Goal: Transaction & Acquisition: Purchase product/service

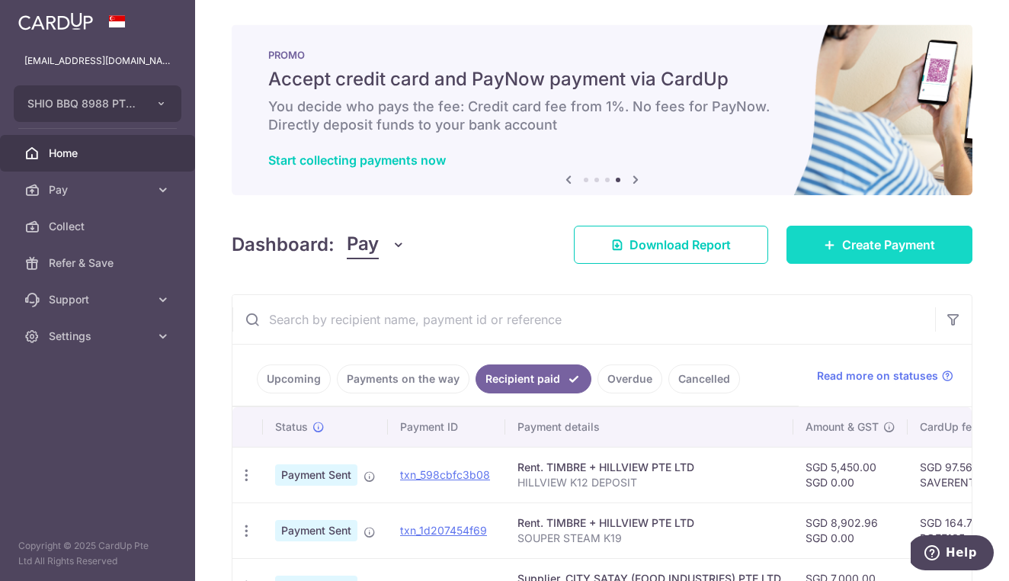
click at [871, 242] on span "Create Payment" at bounding box center [888, 244] width 93 height 18
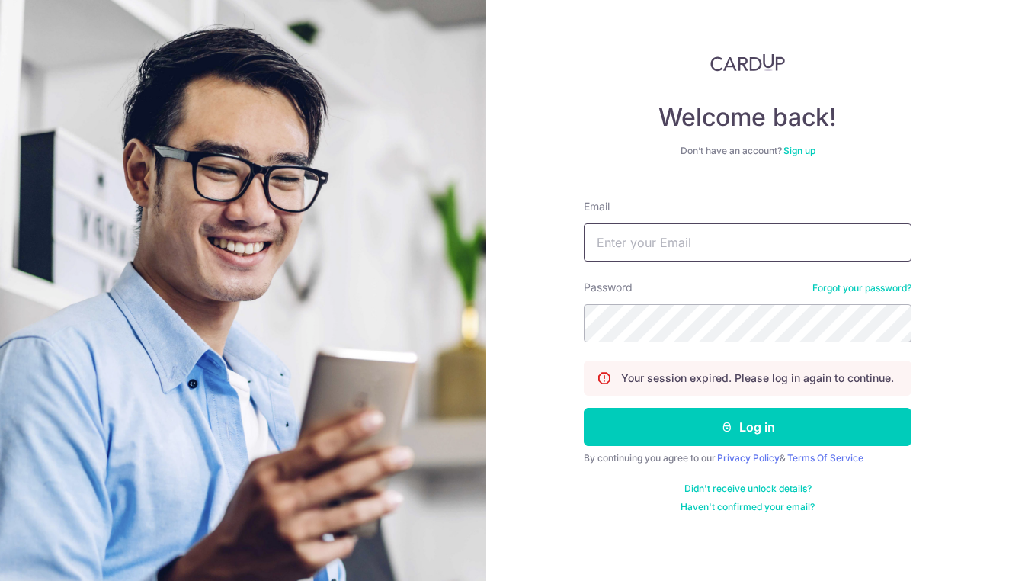
type input "[EMAIL_ADDRESS][DOMAIN_NAME]"
click at [748, 427] on button "Log in" at bounding box center [748, 427] width 328 height 38
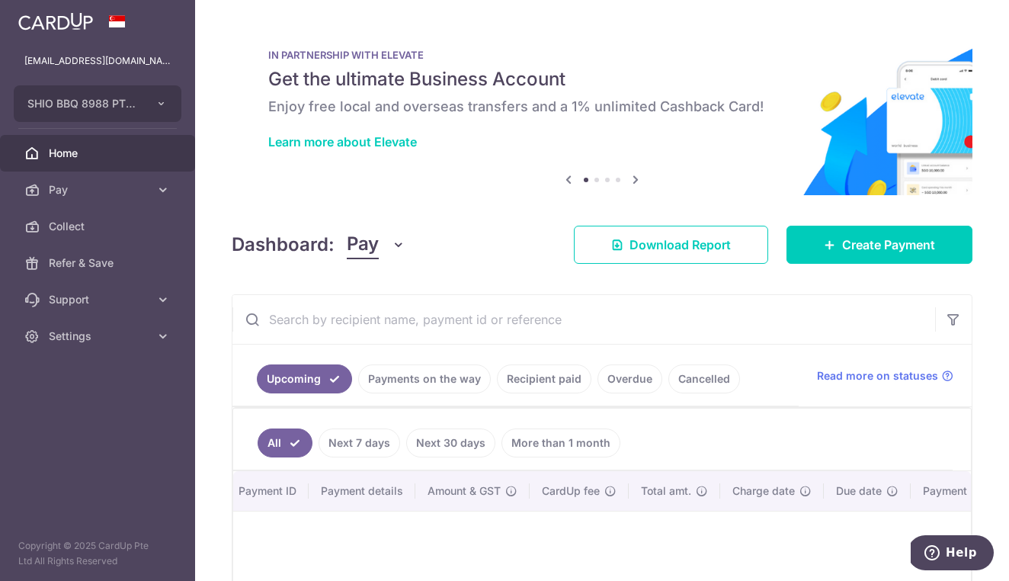
scroll to position [0, 114]
click at [556, 378] on link "Recipient paid" at bounding box center [544, 378] width 95 height 29
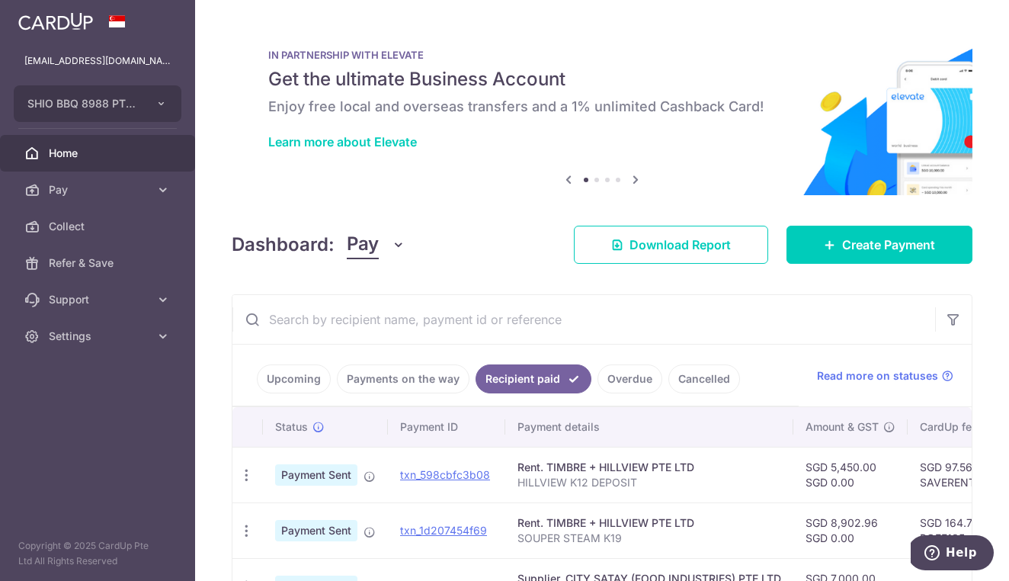
scroll to position [0, 0]
click at [866, 255] on link "Create Payment" at bounding box center [879, 245] width 186 height 38
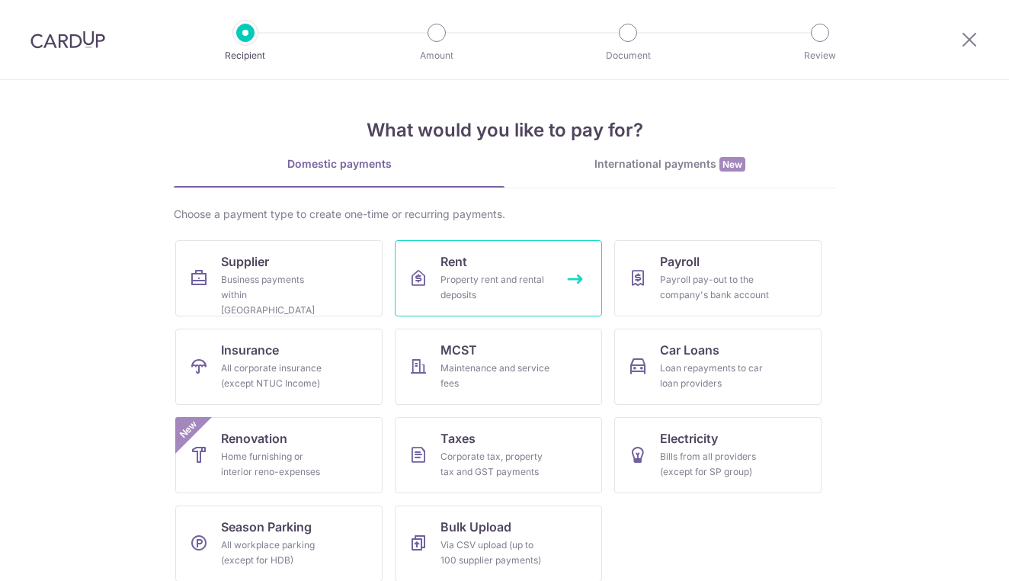
click at [527, 271] on link "Rent Property rent and rental deposits" at bounding box center [498, 278] width 207 height 76
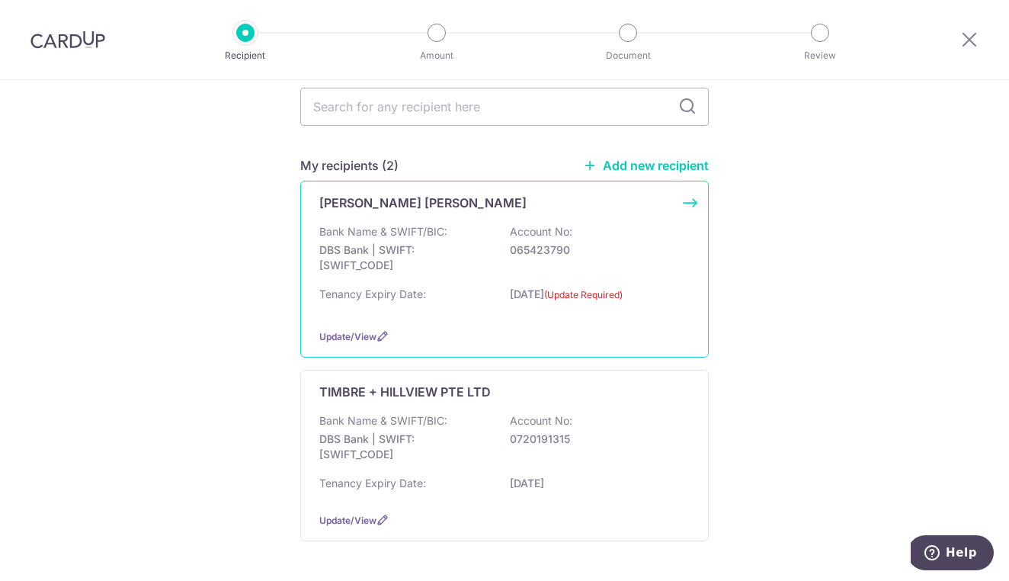
scroll to position [142, 0]
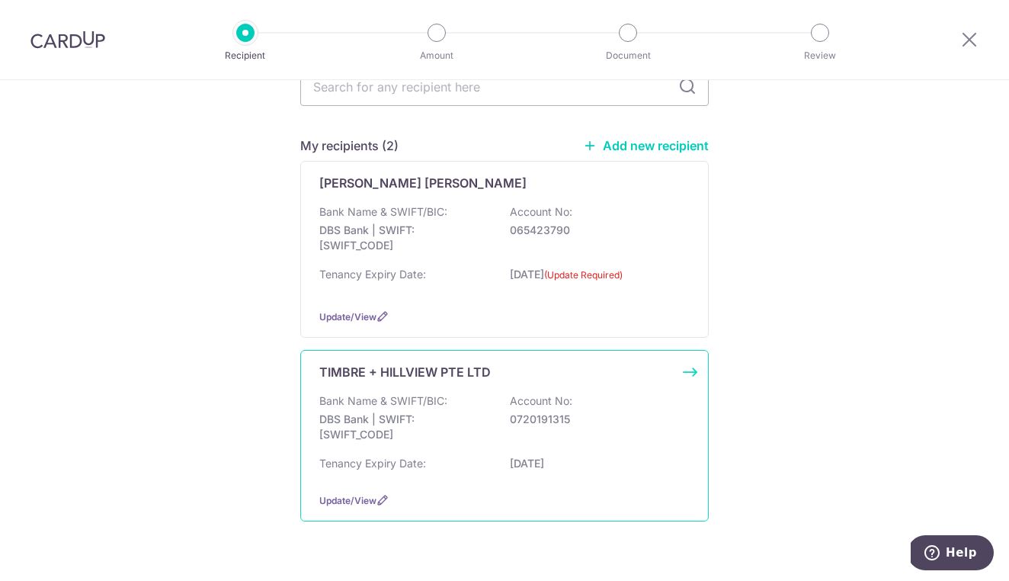
click at [467, 442] on p "DBS Bank | SWIFT: DBSSSGSGXXX" at bounding box center [404, 427] width 171 height 30
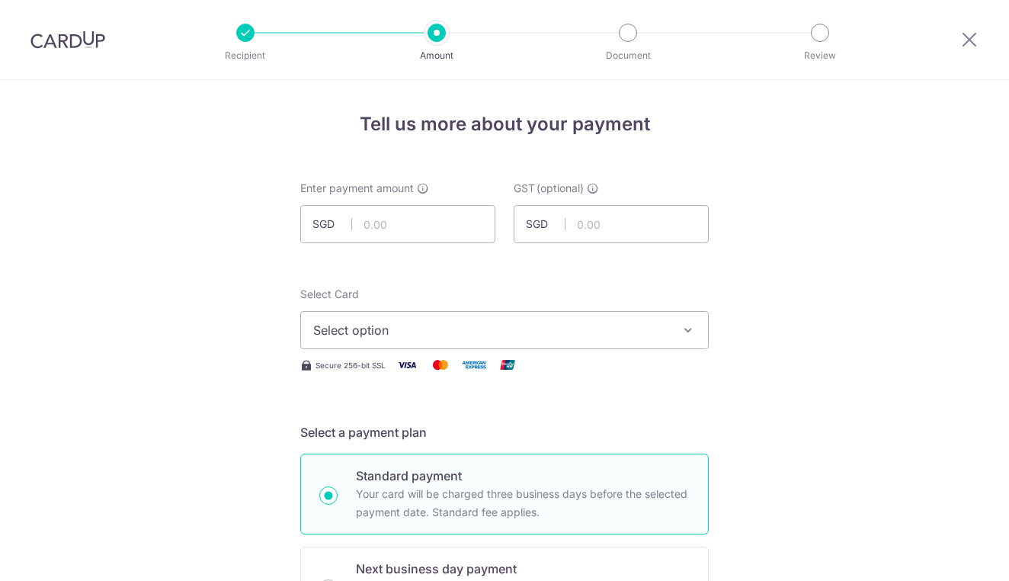
click at [405, 222] on input "text" at bounding box center [397, 224] width 195 height 38
type input "9,230.75"
click at [338, 333] on span "Select option" at bounding box center [490, 330] width 355 height 18
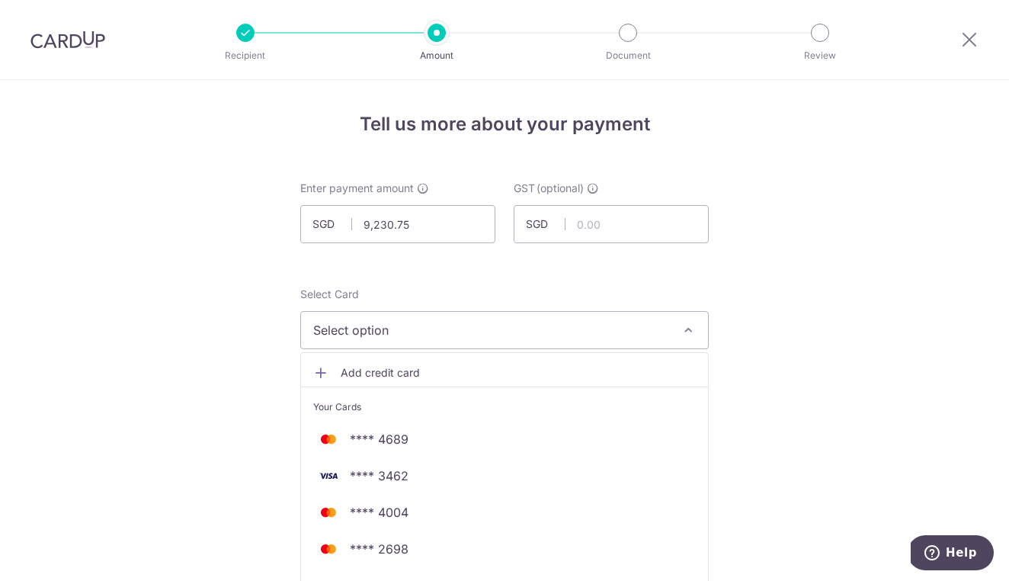
scroll to position [83, 0]
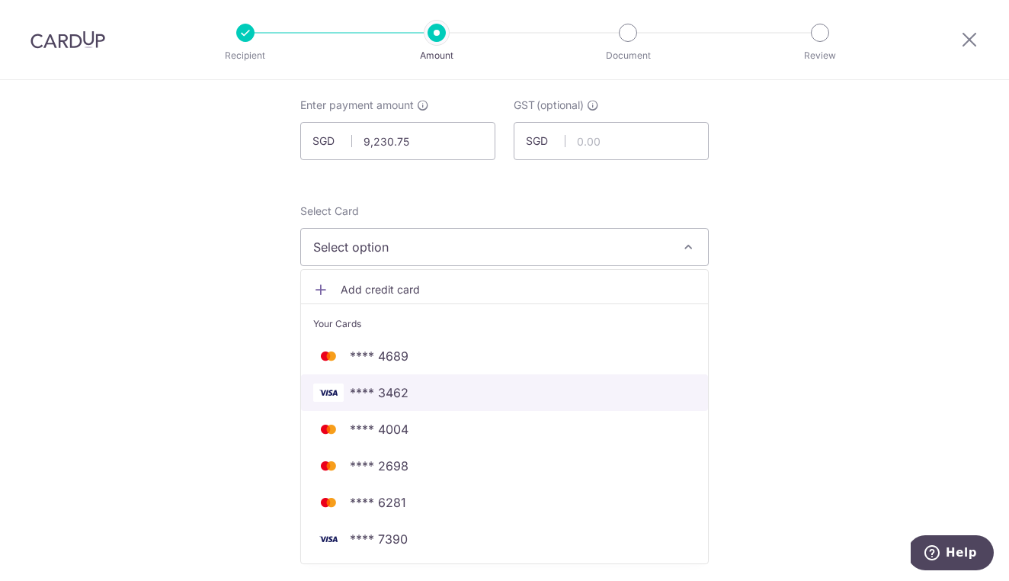
click at [452, 390] on span "**** 3462" at bounding box center [504, 392] width 383 height 18
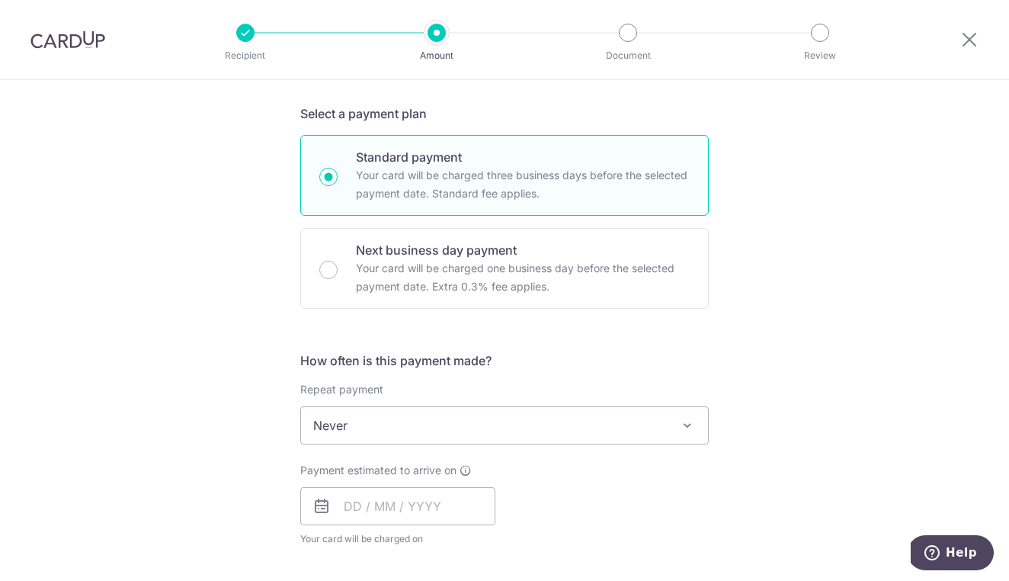
click at [856, 251] on div "Tell us more about your payment Enter payment amount SGD 9,230.75 9230.75 GST (…" at bounding box center [504, 501] width 1009 height 1481
click at [803, 357] on div "Tell us more about your payment Enter payment amount SGD 9,230.75 9230.75 GST (…" at bounding box center [504, 501] width 1009 height 1481
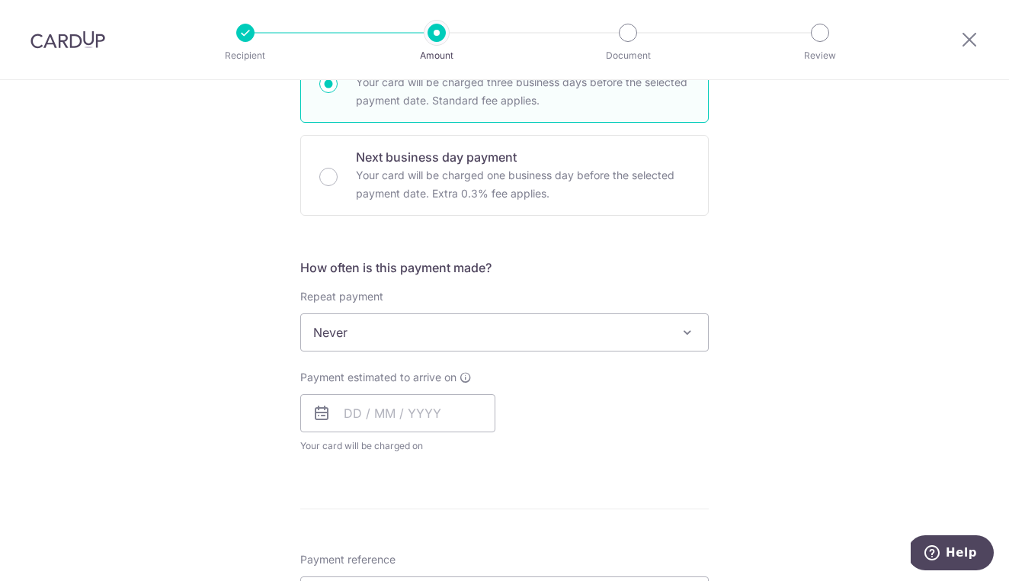
scroll to position [466, 0]
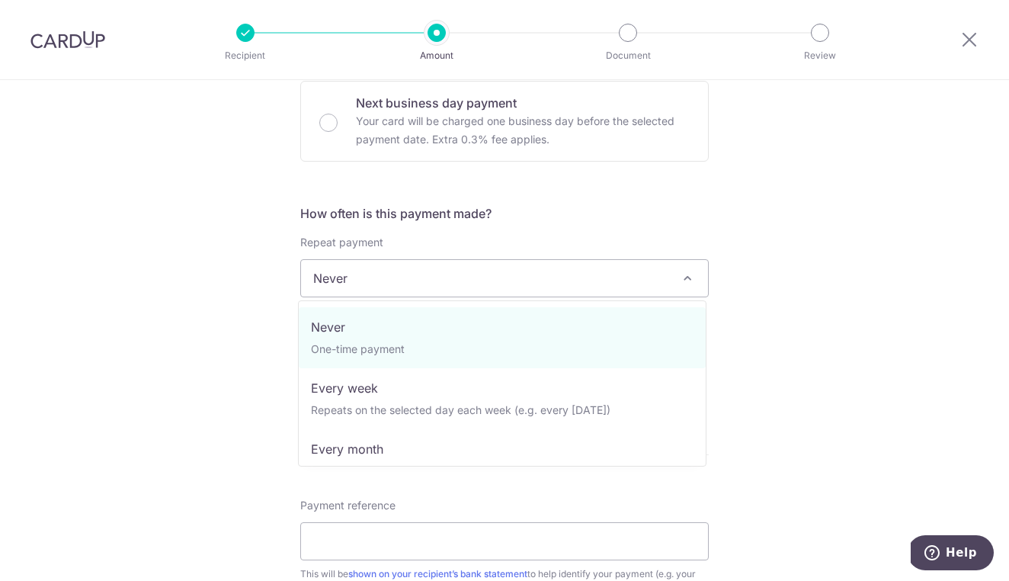
click at [607, 290] on span "Never" at bounding box center [504, 278] width 407 height 37
select select "3"
type input "26/05/2028"
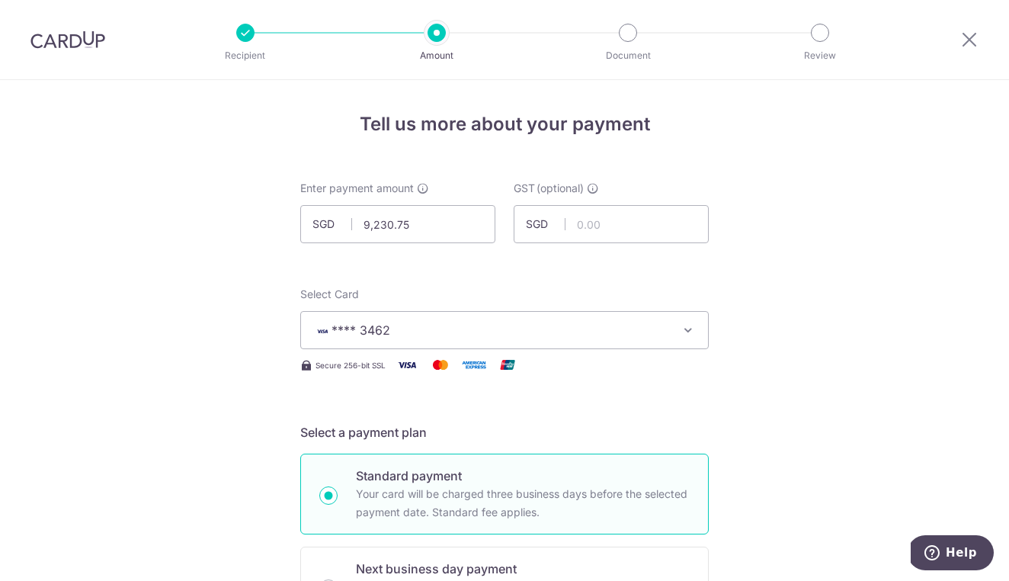
scroll to position [0, 0]
click at [942, 0] on div at bounding box center [969, 39] width 79 height 79
